Goal: Information Seeking & Learning: Learn about a topic

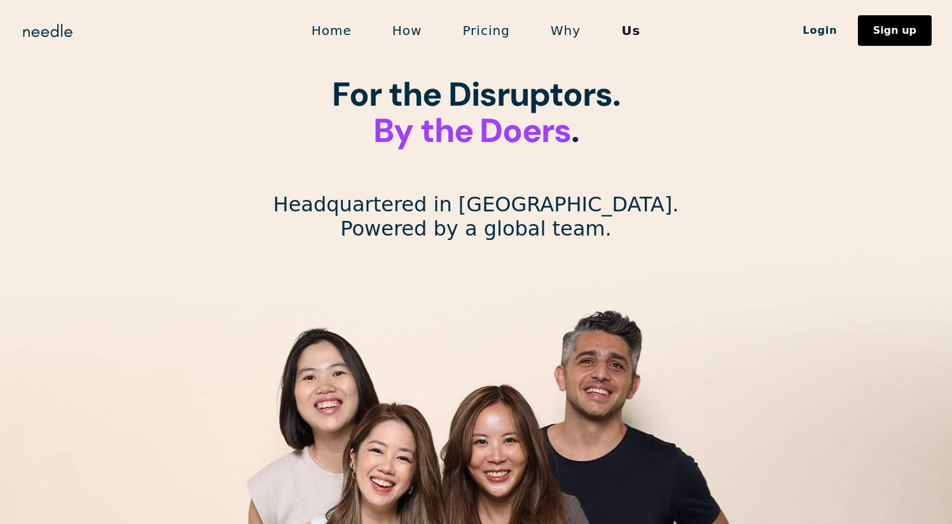
click at [421, 36] on link "How" at bounding box center [407, 30] width 71 height 27
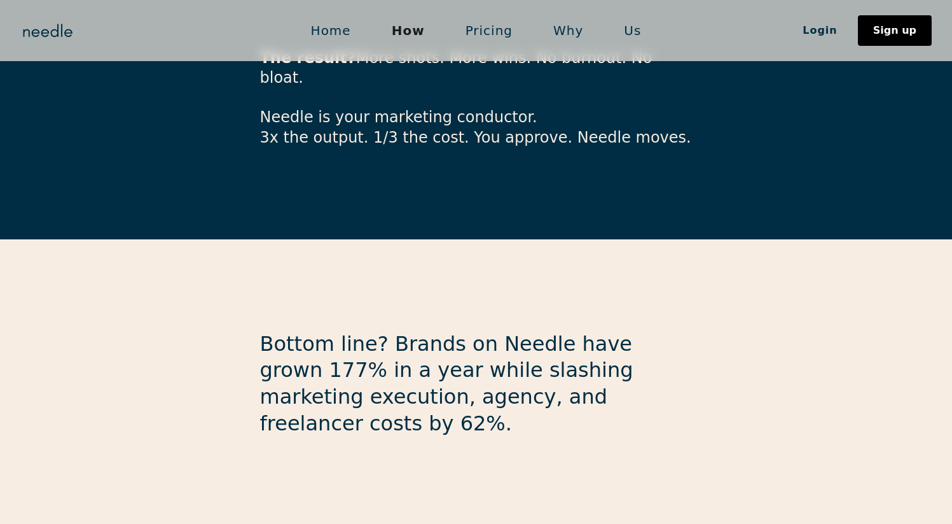
scroll to position [3433, 0]
